Goal: Task Accomplishment & Management: Manage account settings

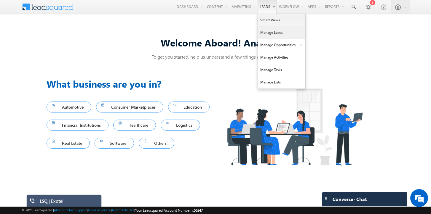
click at [267, 33] on link "Manage Leads" at bounding box center [281, 32] width 47 height 12
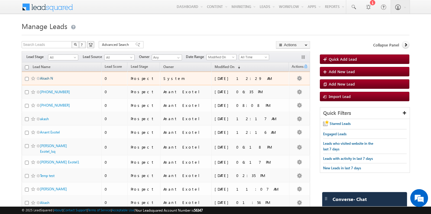
click at [44, 77] on link "Akash N" at bounding box center [46, 78] width 13 height 4
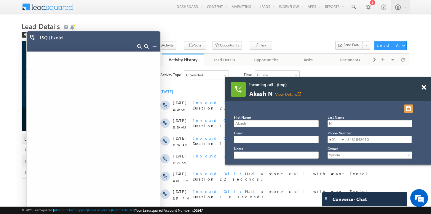
click at [410, 108] on button "button" at bounding box center [408, 109] width 9 height 8
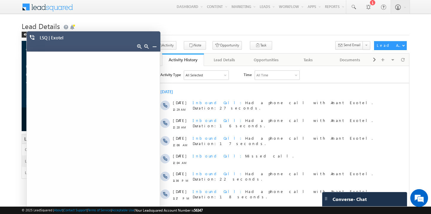
click at [155, 47] on link at bounding box center [154, 46] width 5 height 5
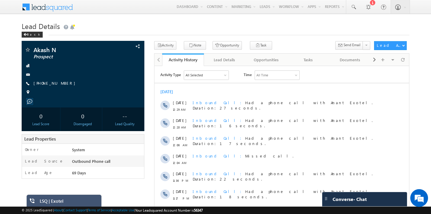
click at [166, 25] on h1 "Lead Details" at bounding box center [216, 26] width 388 height 12
